Goal: Find specific page/section: Find specific page/section

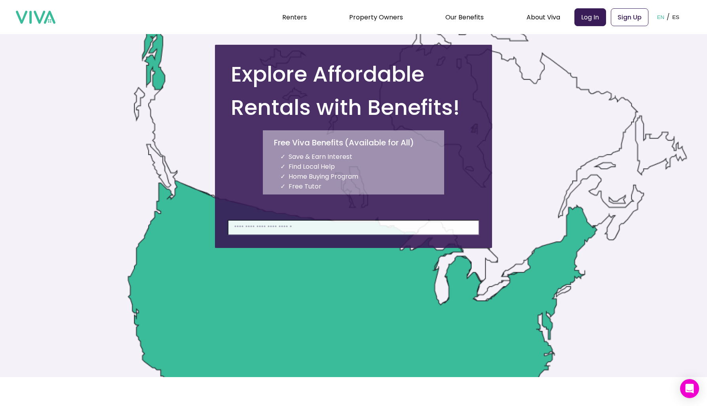
click at [356, 228] on input at bounding box center [354, 227] width 252 height 15
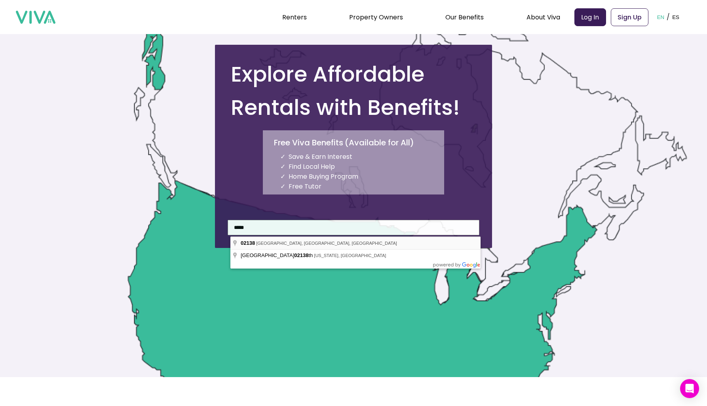
type input "**********"
